Goal: Information Seeking & Learning: Learn about a topic

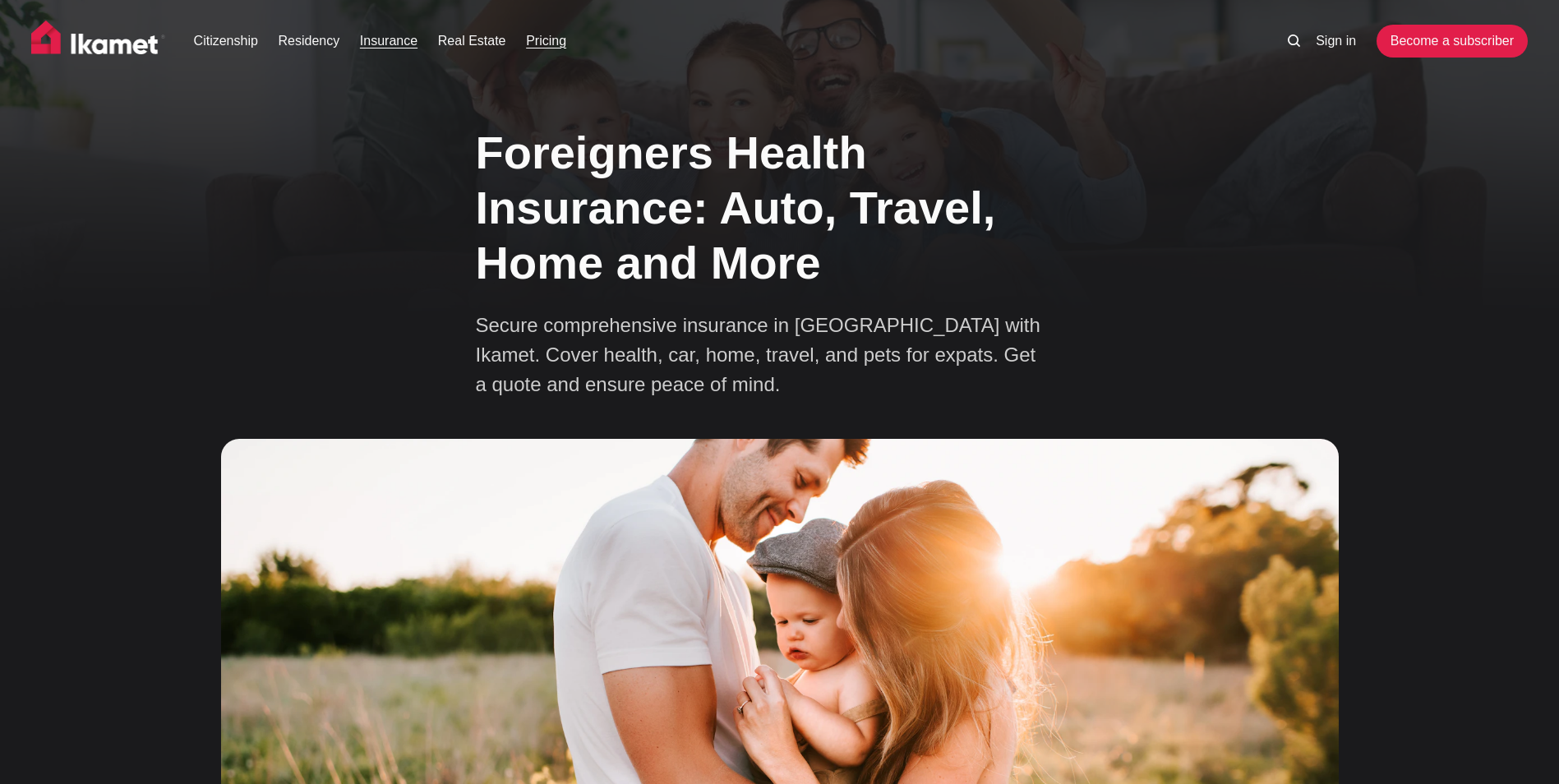
click at [547, 44] on link "Pricing" at bounding box center [546, 41] width 40 height 20
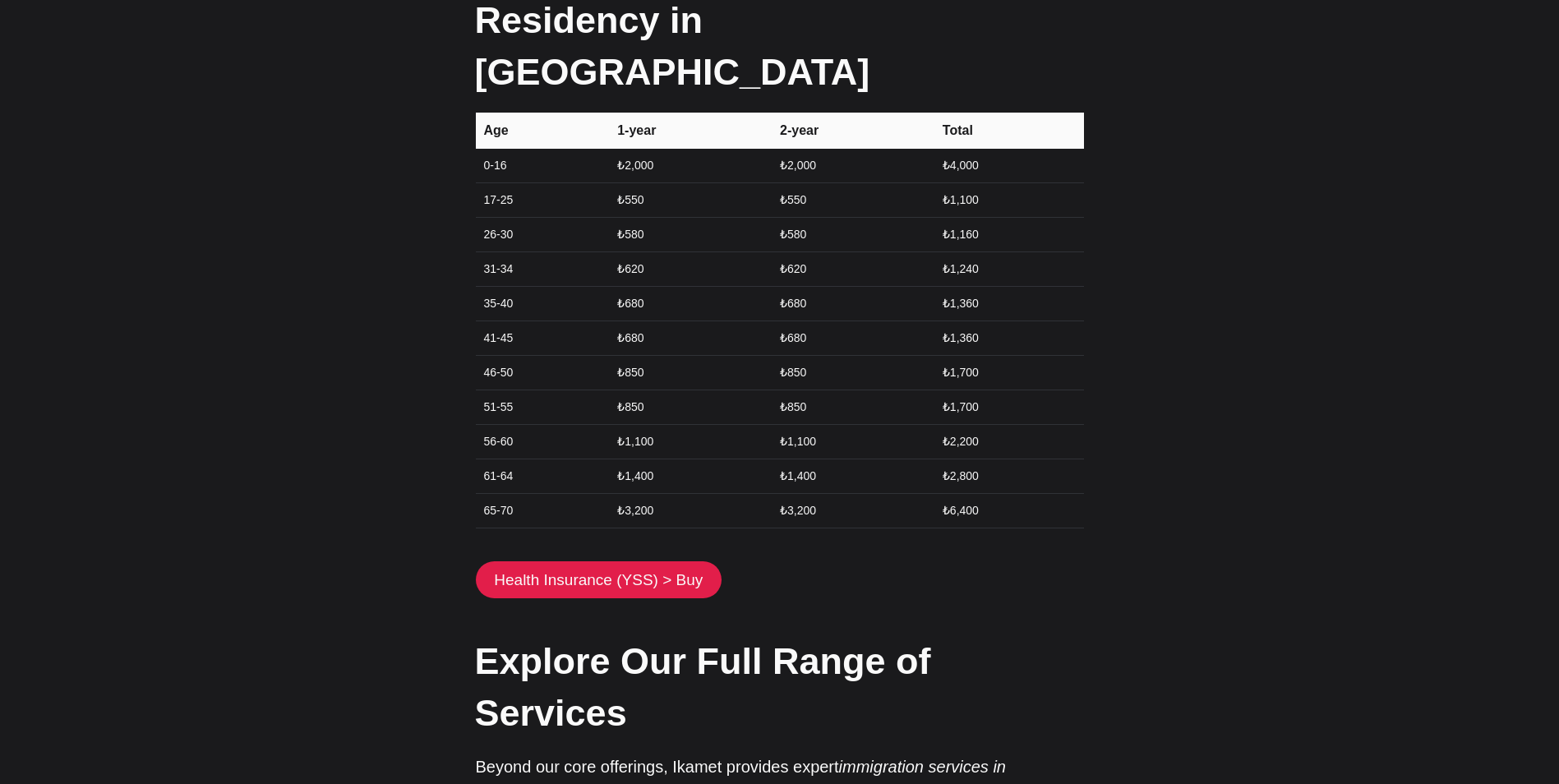
scroll to position [2547, 0]
